Goal: Task Accomplishment & Management: Manage account settings

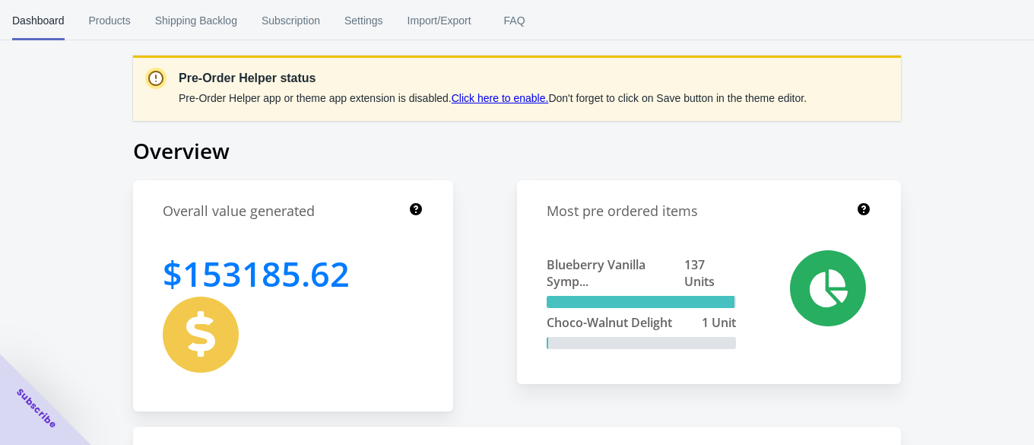
click at [833, 83] on div "Close dialog 👋 Join our B2B Ecommerce Community of 4000+ Subscribers Subscribe …" at bounding box center [517, 222] width 1034 height 445
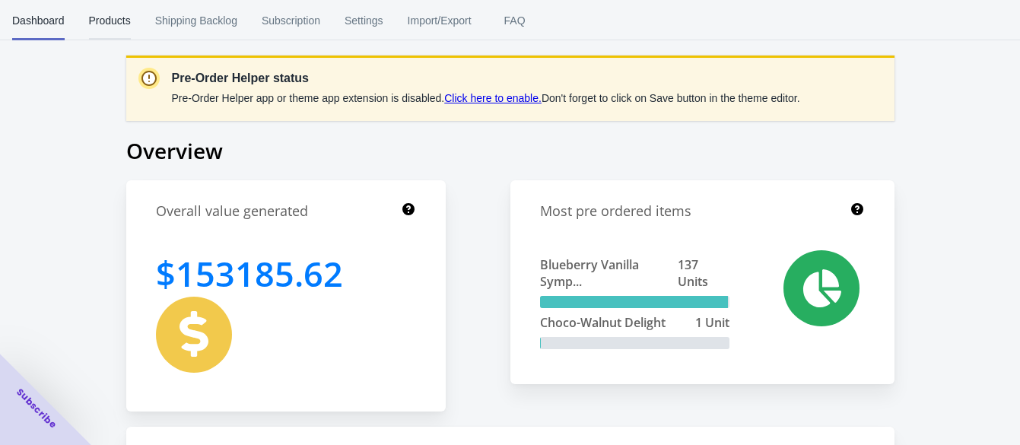
click at [113, 11] on span "Products" at bounding box center [110, 21] width 42 height 40
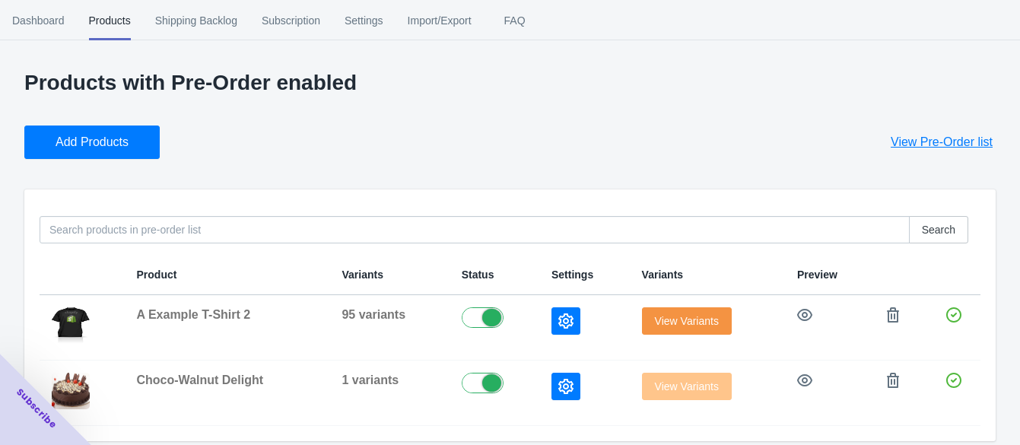
scroll to position [12, 0]
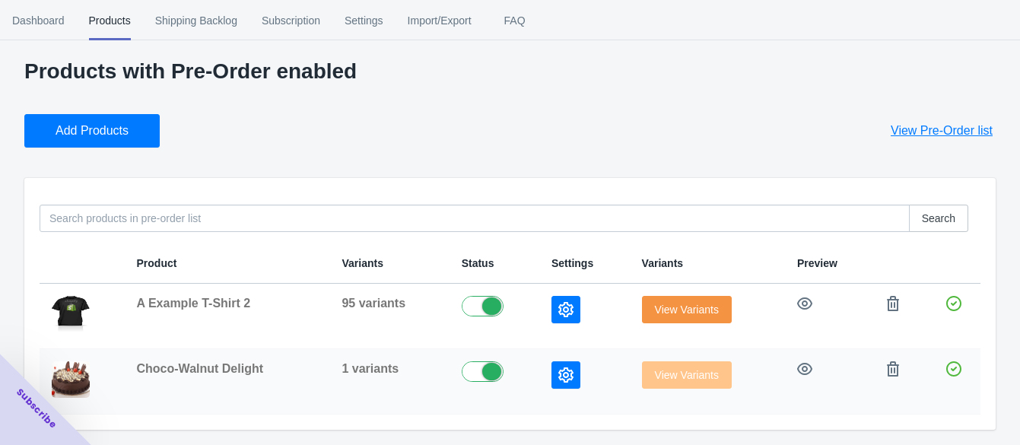
click at [568, 375] on icon "button" at bounding box center [565, 374] width 15 height 15
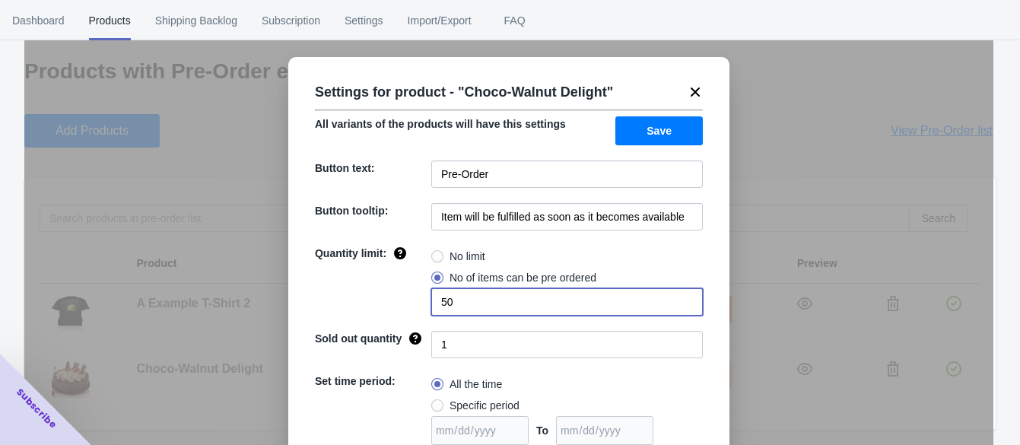
click at [527, 300] on input "50" at bounding box center [566, 301] width 271 height 27
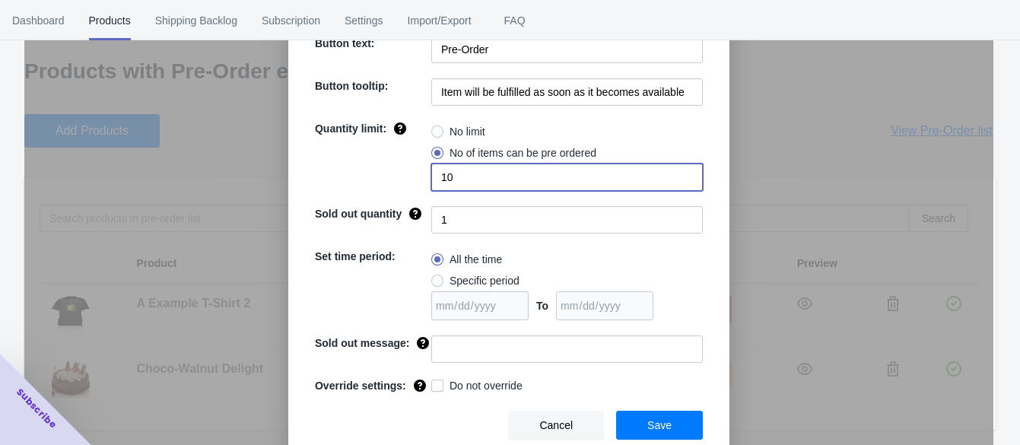
type input "10"
click at [439, 213] on input "1" at bounding box center [566, 219] width 271 height 27
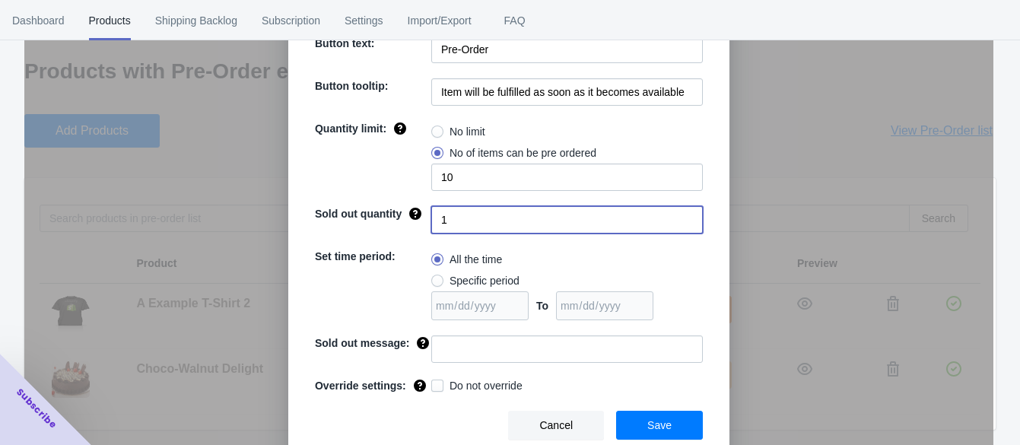
click at [439, 213] on input "1" at bounding box center [566, 219] width 271 height 27
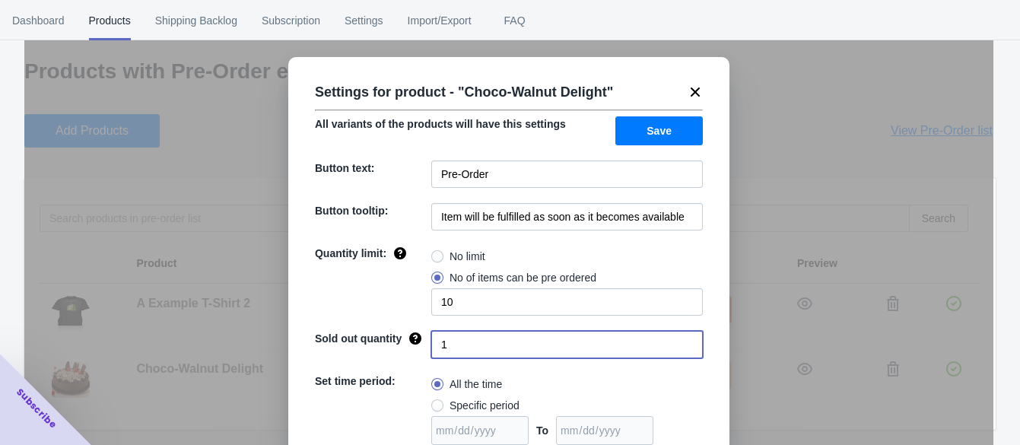
click at [441, 339] on input "1" at bounding box center [566, 344] width 271 height 27
click at [655, 126] on span "Save" at bounding box center [658, 131] width 25 height 12
click at [458, 342] on input at bounding box center [566, 344] width 271 height 27
type input "0"
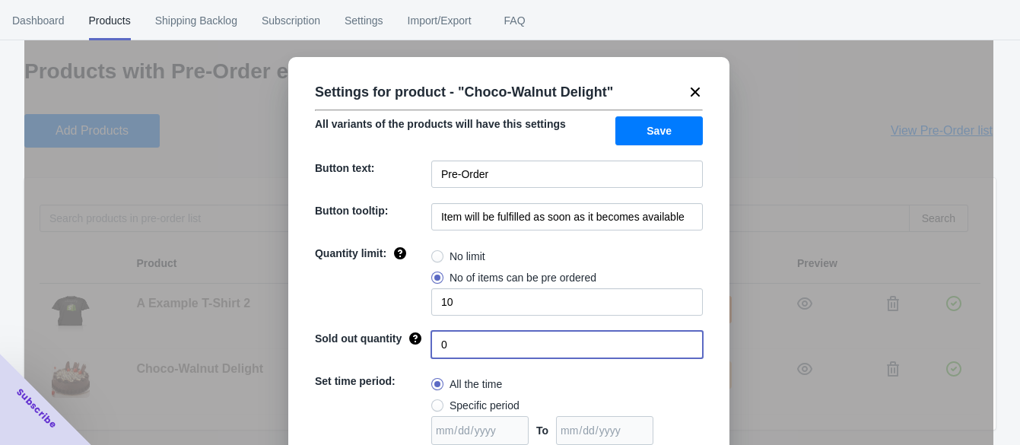
click at [659, 129] on span "Save" at bounding box center [658, 131] width 25 height 12
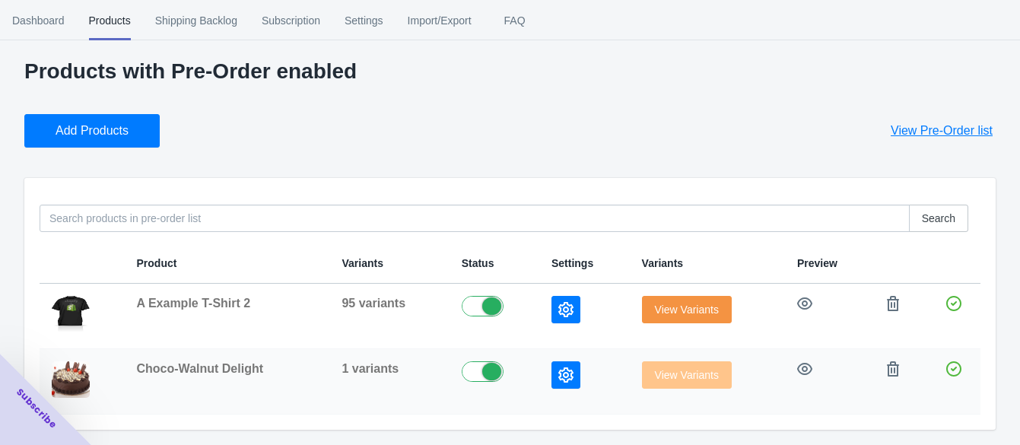
click at [233, 362] on span "Choco-Walnut Delight" at bounding box center [200, 368] width 127 height 13
copy span "Choco-Walnut Delight"
click at [801, 364] on icon "button" at bounding box center [804, 369] width 15 height 12
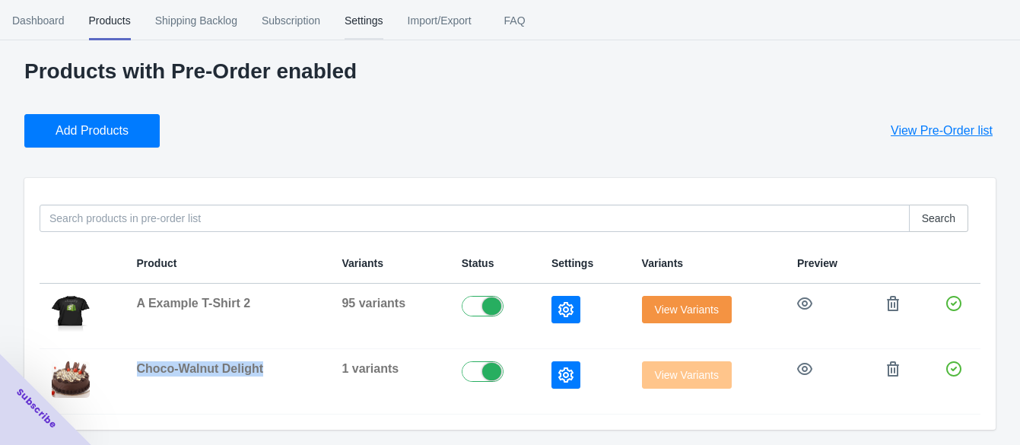
click at [347, 34] on span "Settings" at bounding box center [363, 21] width 39 height 40
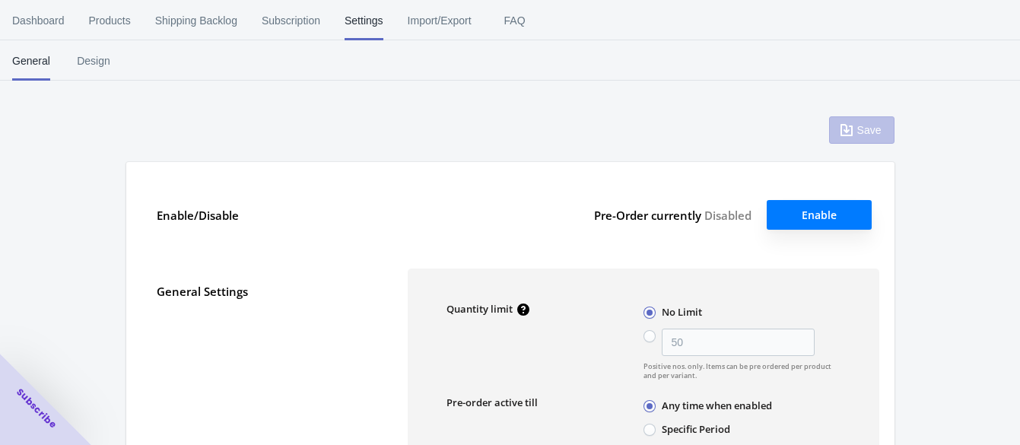
type input "50"
checkbox input "true"
type input "Pre-ordered"
type textarea "Inventory level is <qty>. Some of the items will be pre-ordered."
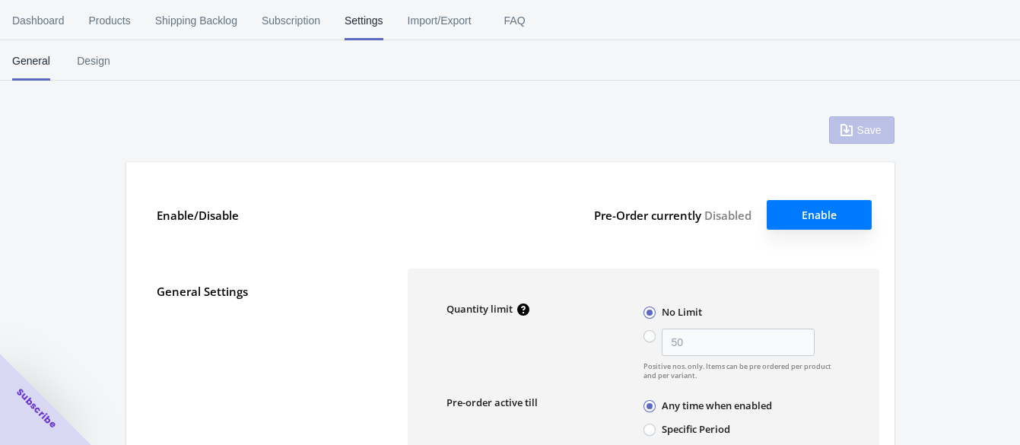
type textarea "Only <qty> items left in stock."
type textarea "A maximum of <qty> products can be pre ordered."
